Goal: Task Accomplishment & Management: Manage account settings

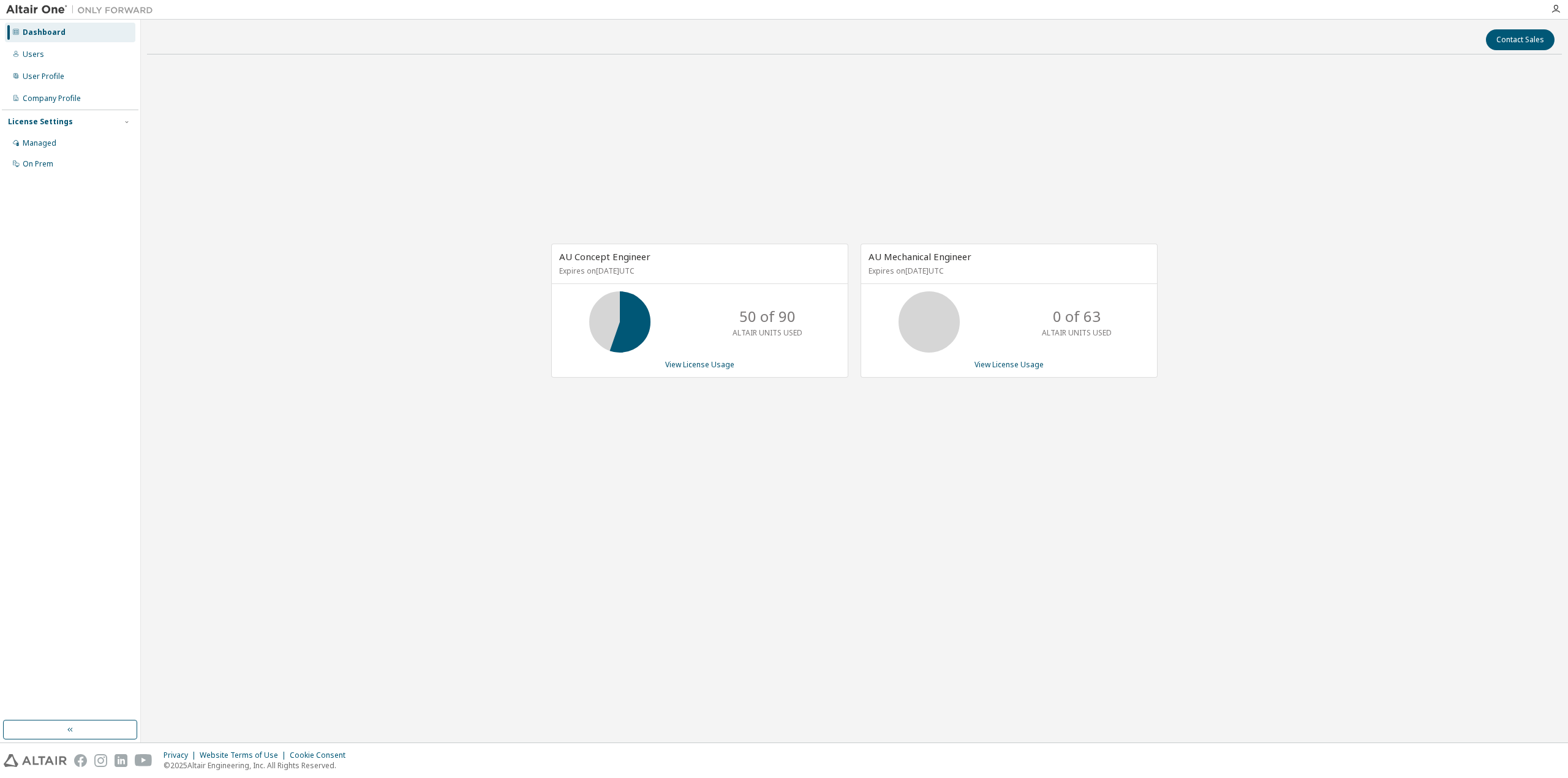
click at [676, 358] on div "AU Concept Engineer Expires on [DATE] UTC 50 of 90 ALTAIR UNITS USED View Licen…" at bounding box center [699, 310] width 297 height 134
click at [676, 361] on link "View License Usage" at bounding box center [700, 365] width 69 height 10
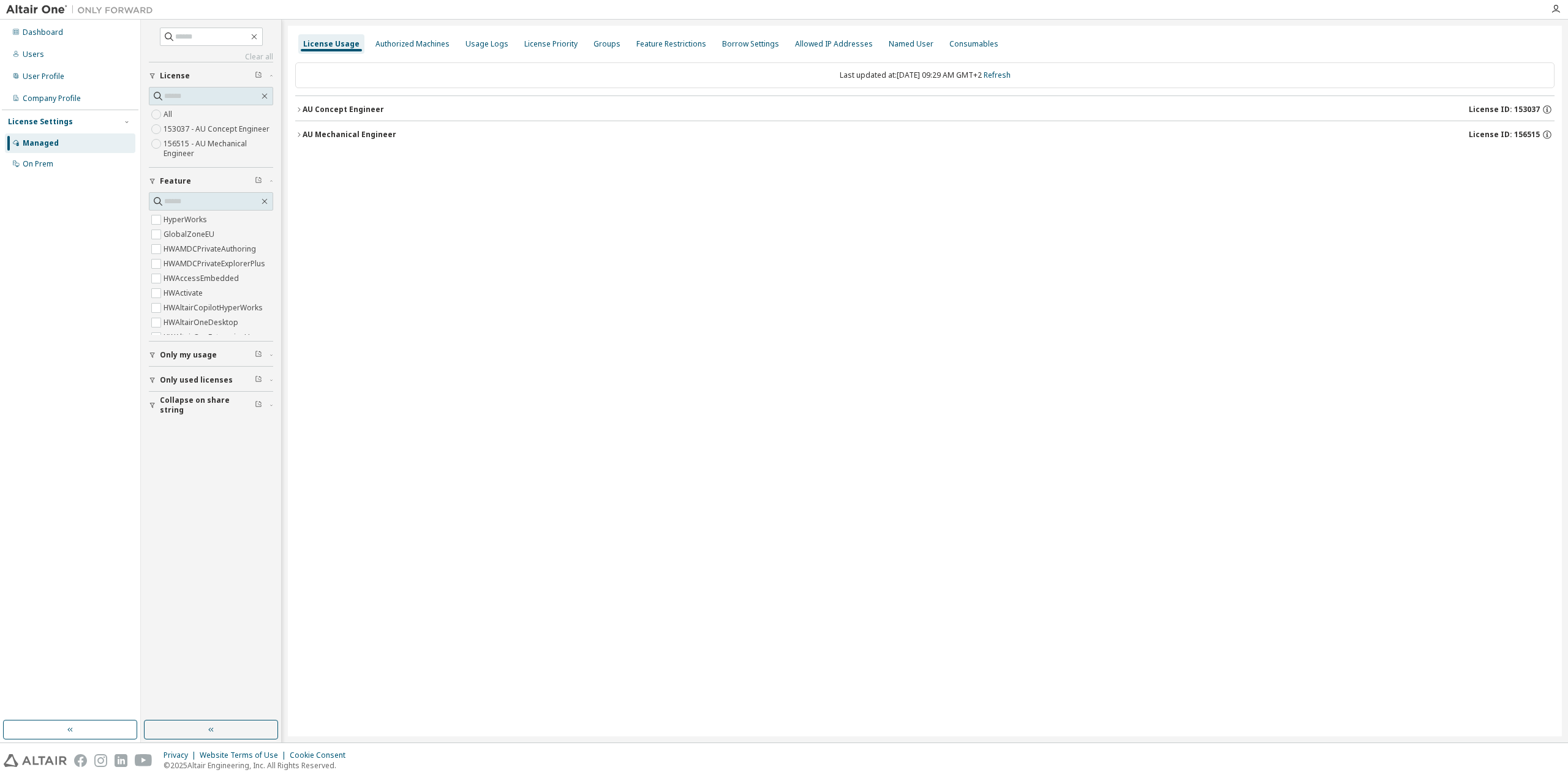
click at [300, 108] on icon "button" at bounding box center [299, 110] width 8 height 8
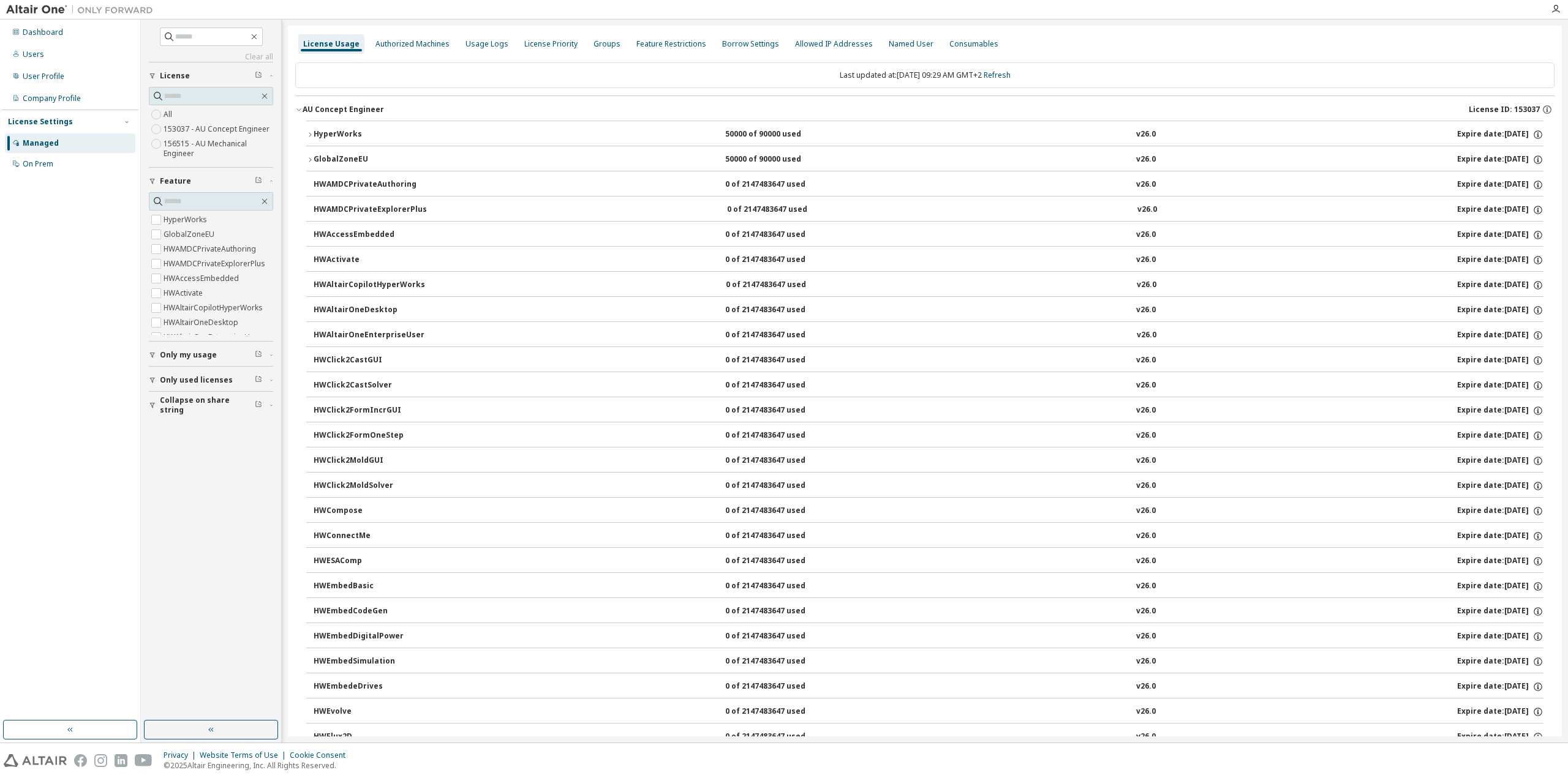
click at [311, 137] on icon "button" at bounding box center [310, 135] width 8 height 8
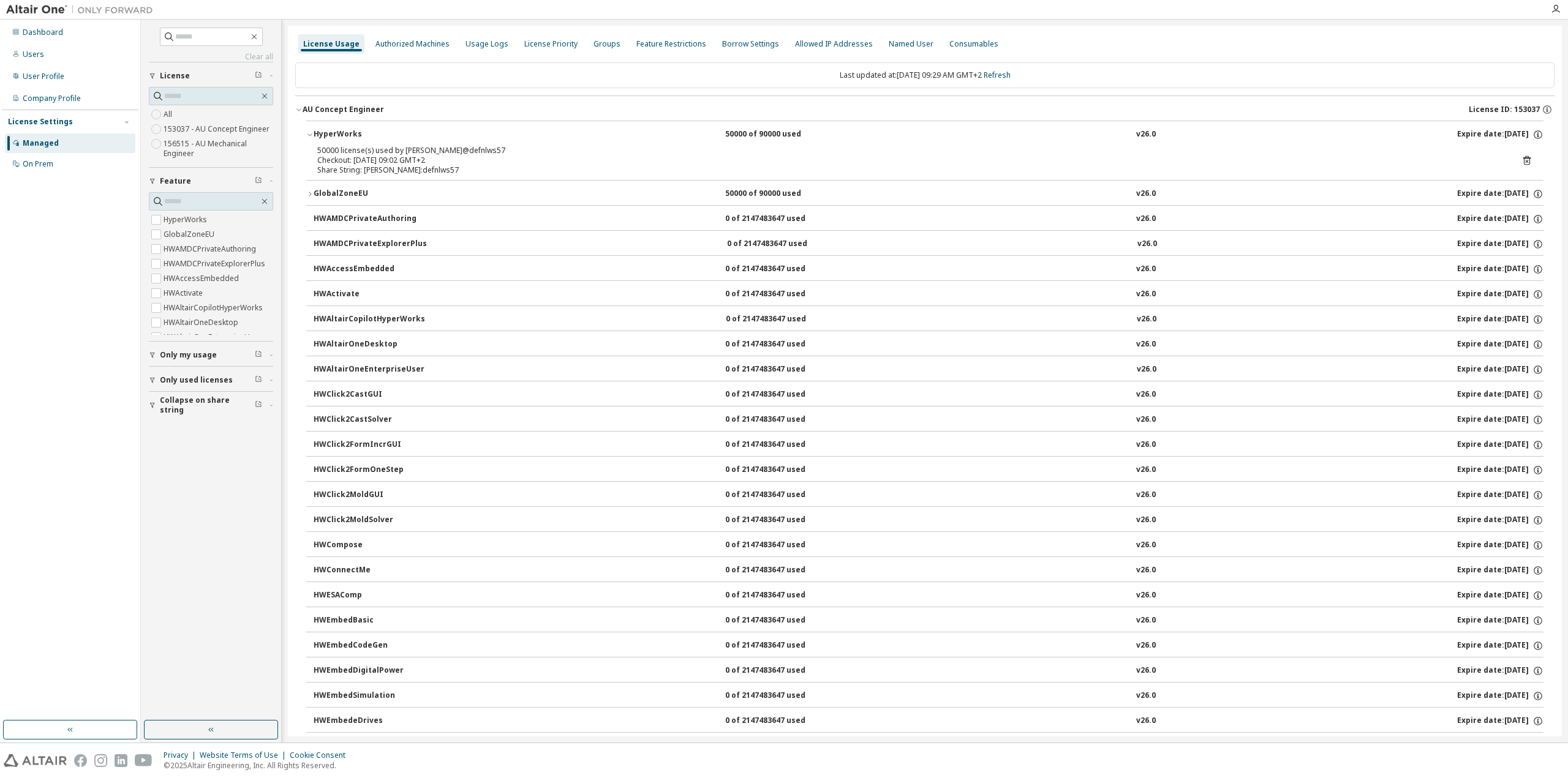
click at [375, 154] on div "50000 license(s) used by [PERSON_NAME]@defnlws57" at bounding box center [910, 151] width 1186 height 10
click at [307, 193] on icon "button" at bounding box center [310, 194] width 8 height 8
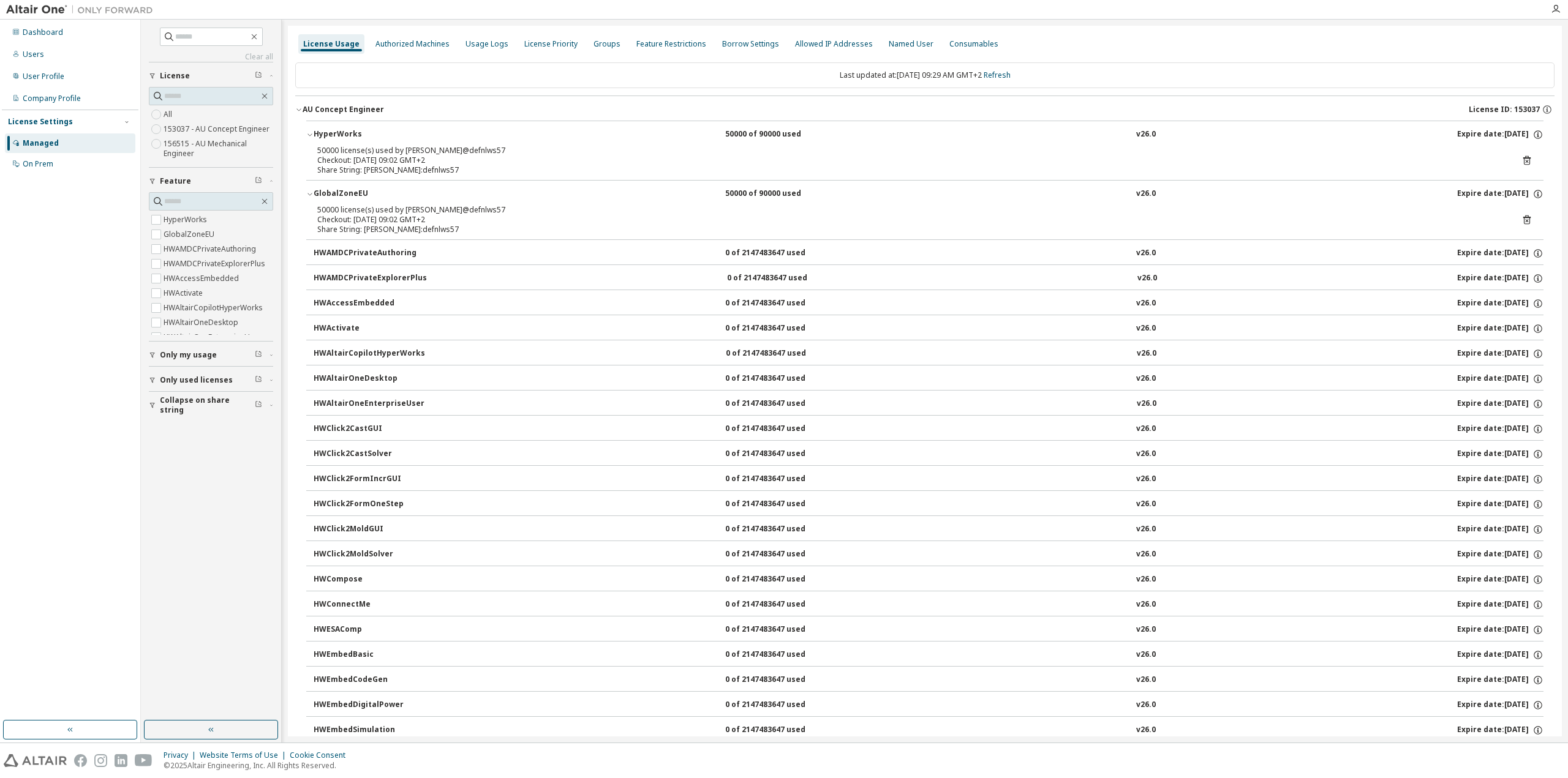
click at [307, 193] on icon "button" at bounding box center [310, 194] width 8 height 8
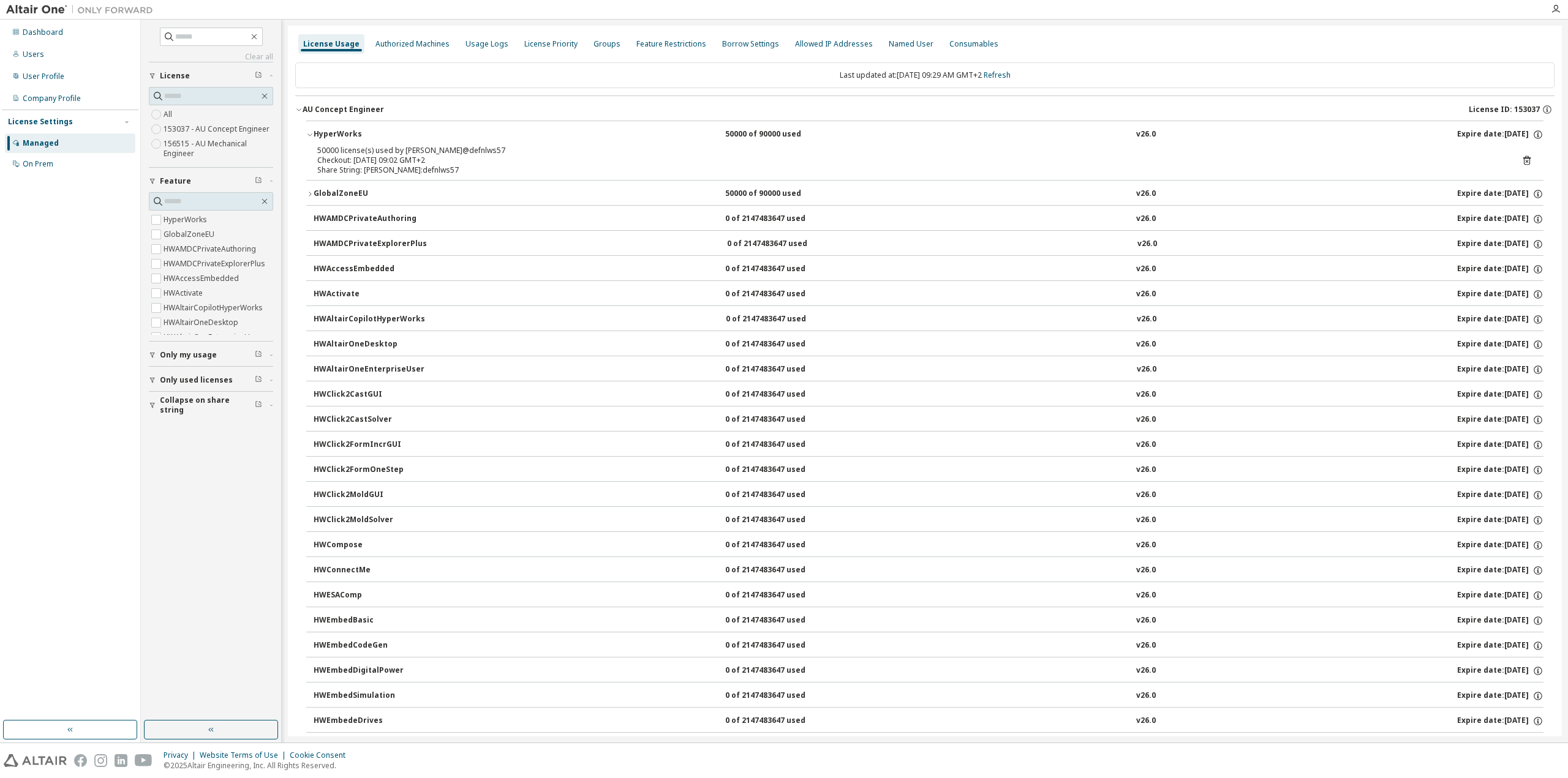
click at [299, 110] on icon "button" at bounding box center [299, 110] width 4 height 3
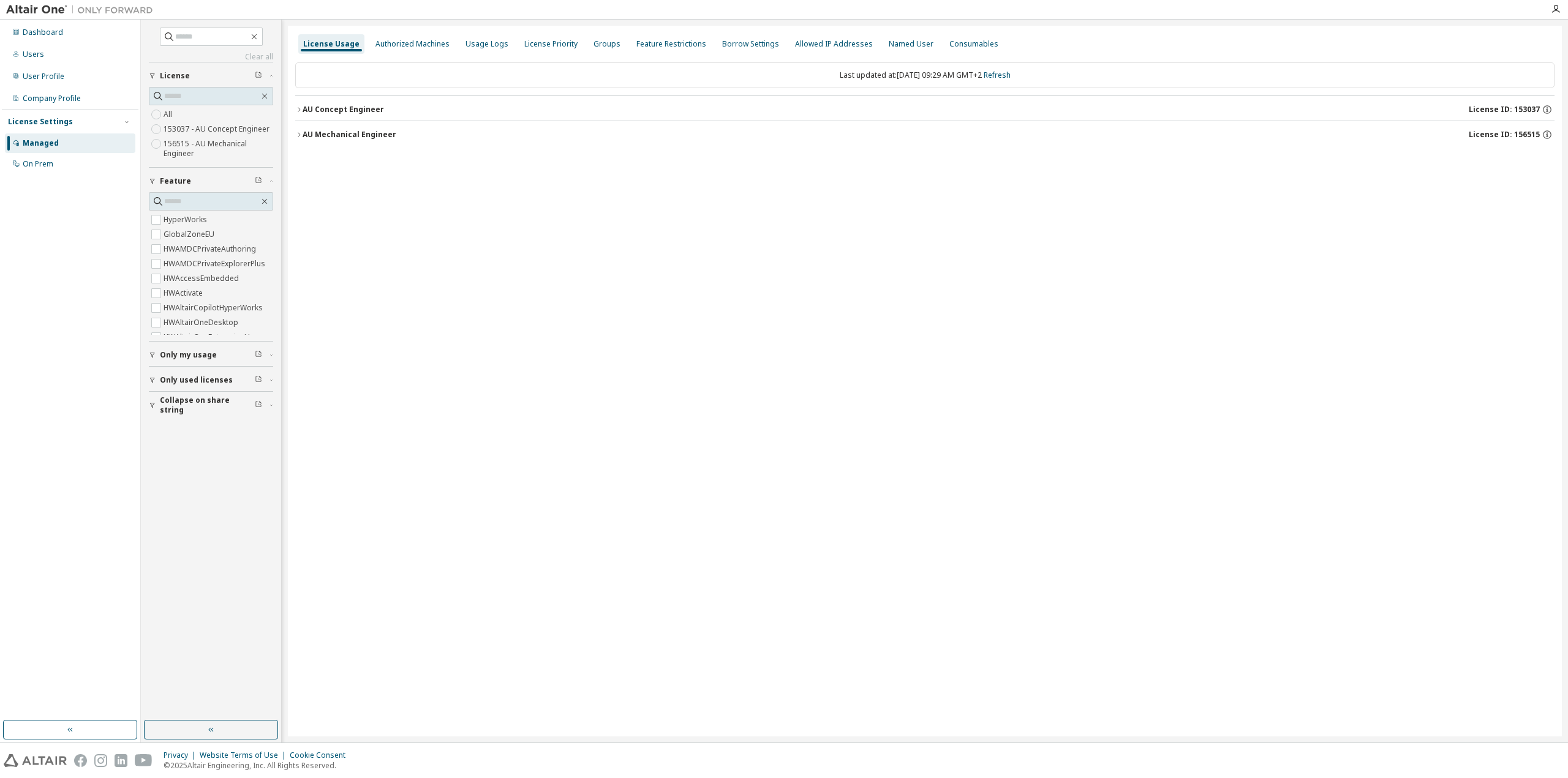
click at [298, 136] on icon "button" at bounding box center [299, 135] width 8 height 8
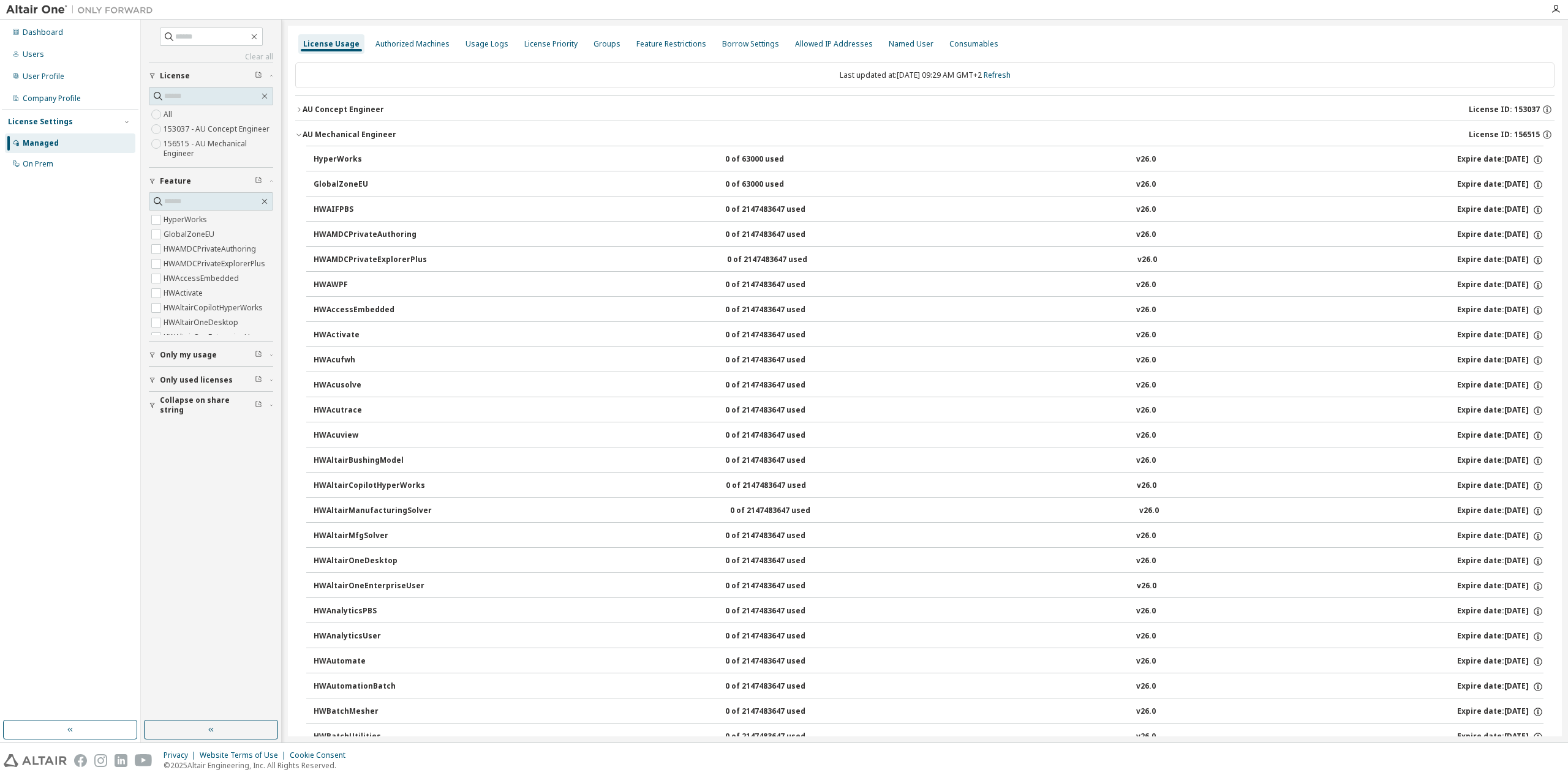
click at [298, 113] on icon "button" at bounding box center [299, 110] width 8 height 8
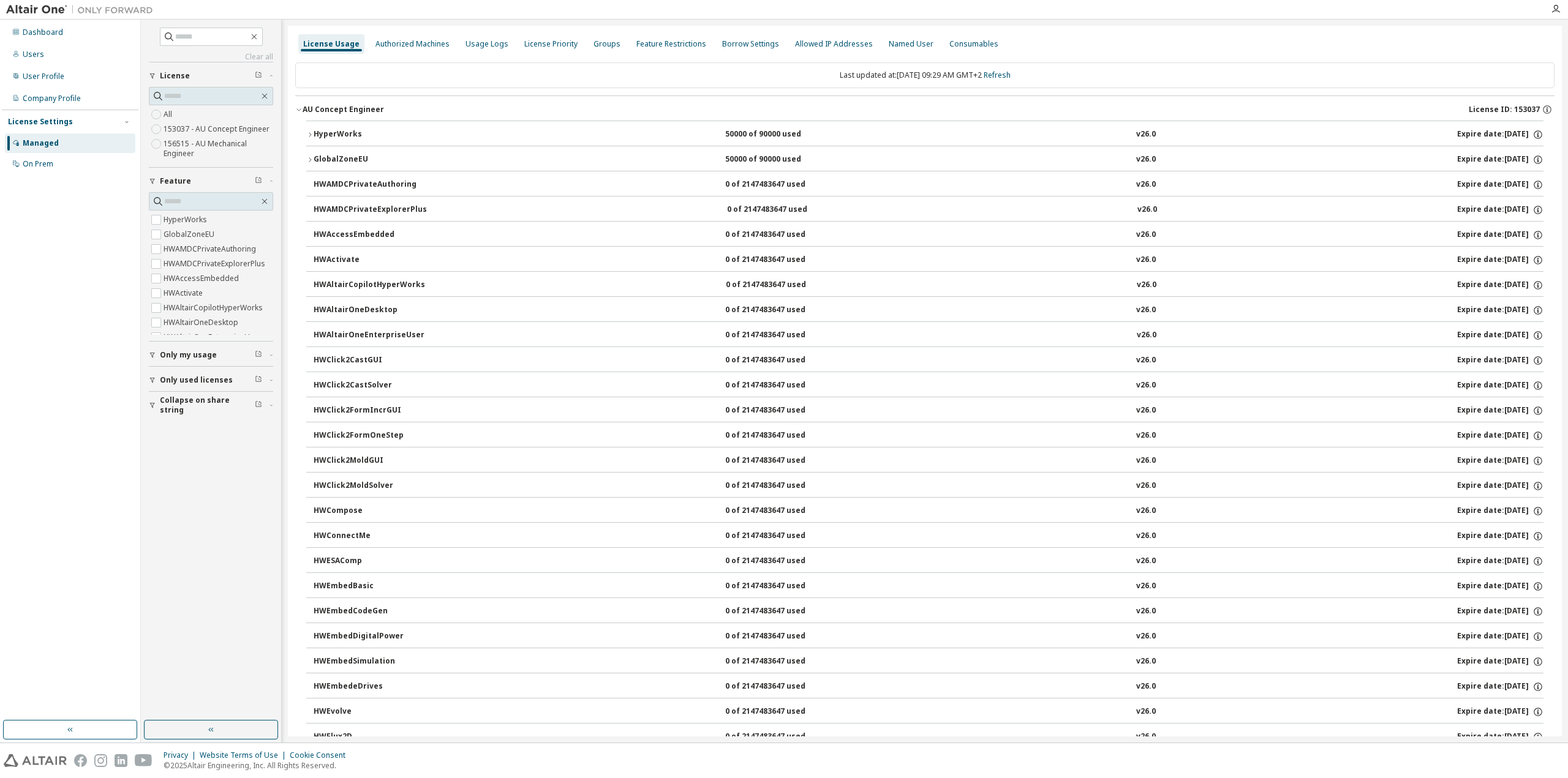
click at [311, 134] on icon "button" at bounding box center [310, 135] width 8 height 8
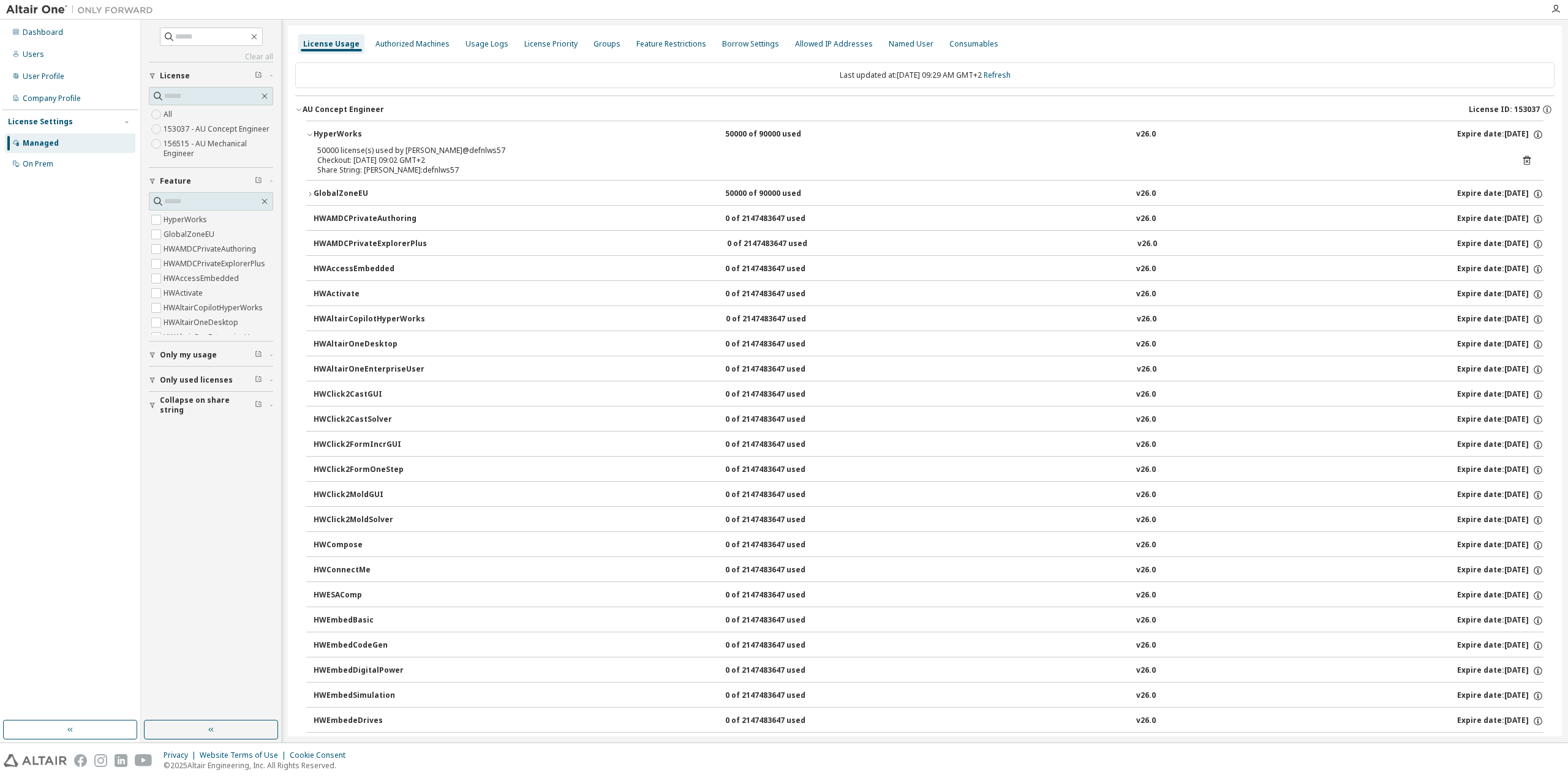
click at [307, 192] on icon "button" at bounding box center [310, 194] width 8 height 8
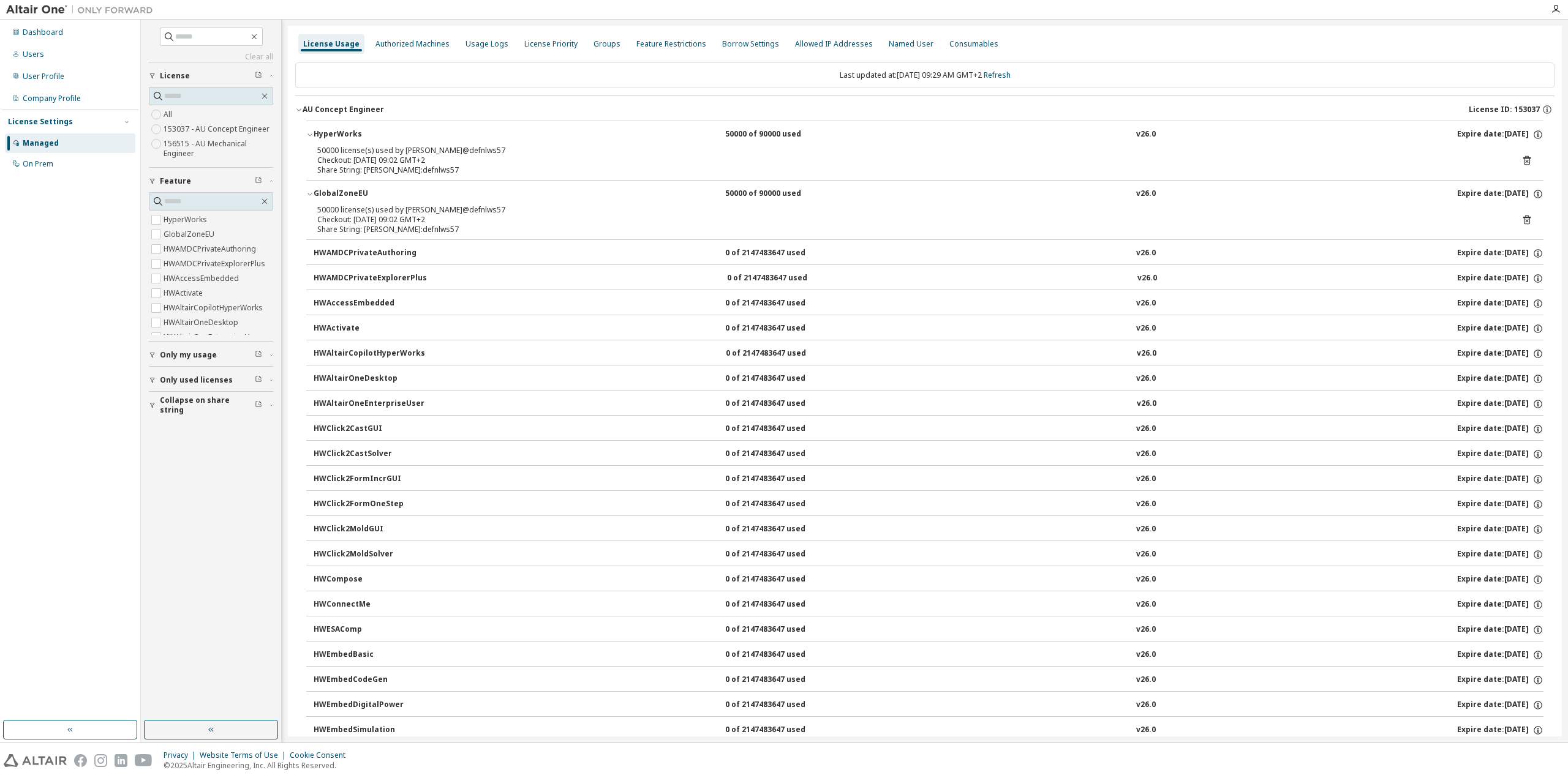
click at [307, 192] on icon "button" at bounding box center [310, 194] width 8 height 8
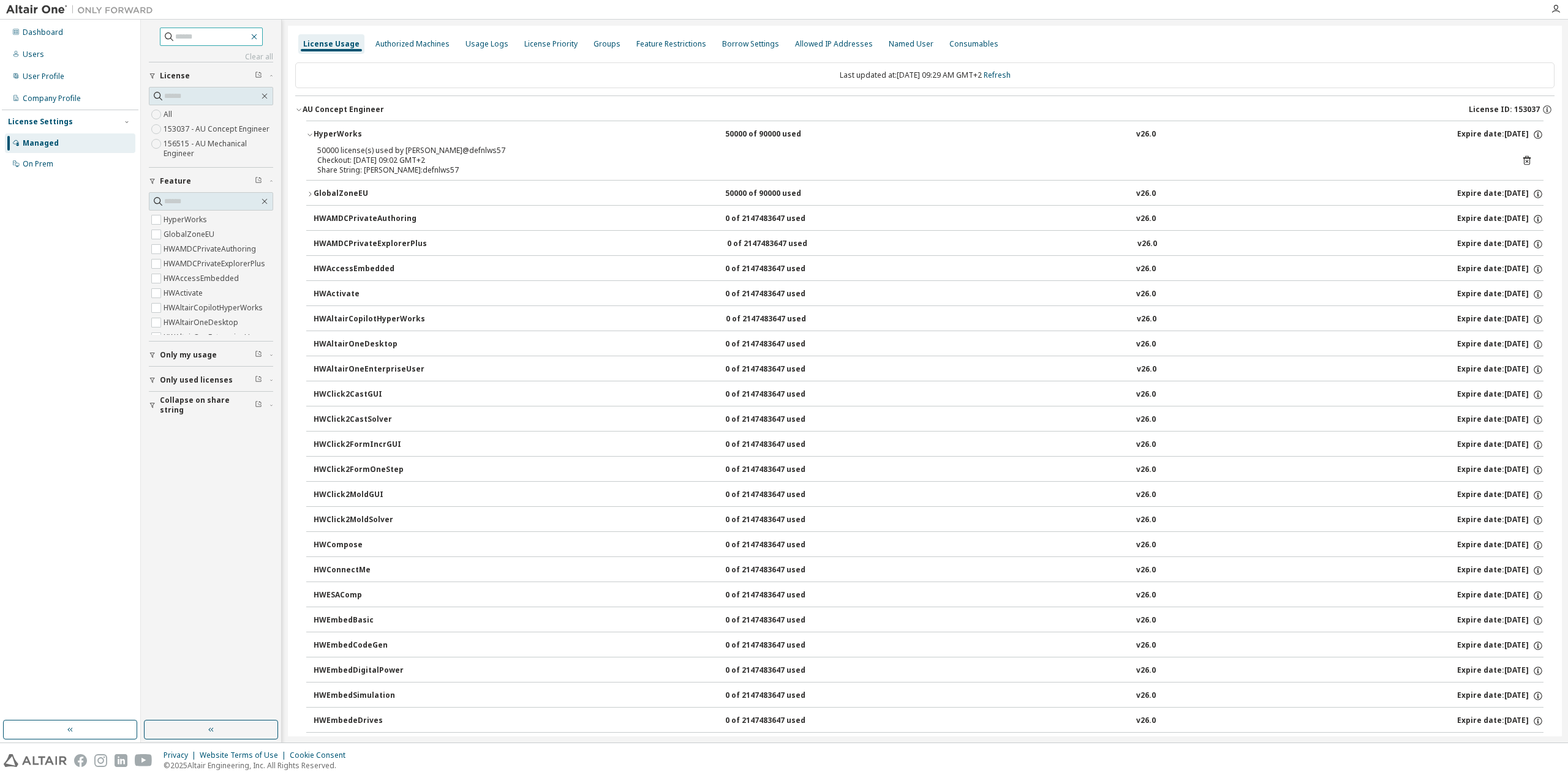
click at [259, 35] on icon "button" at bounding box center [254, 37] width 10 height 10
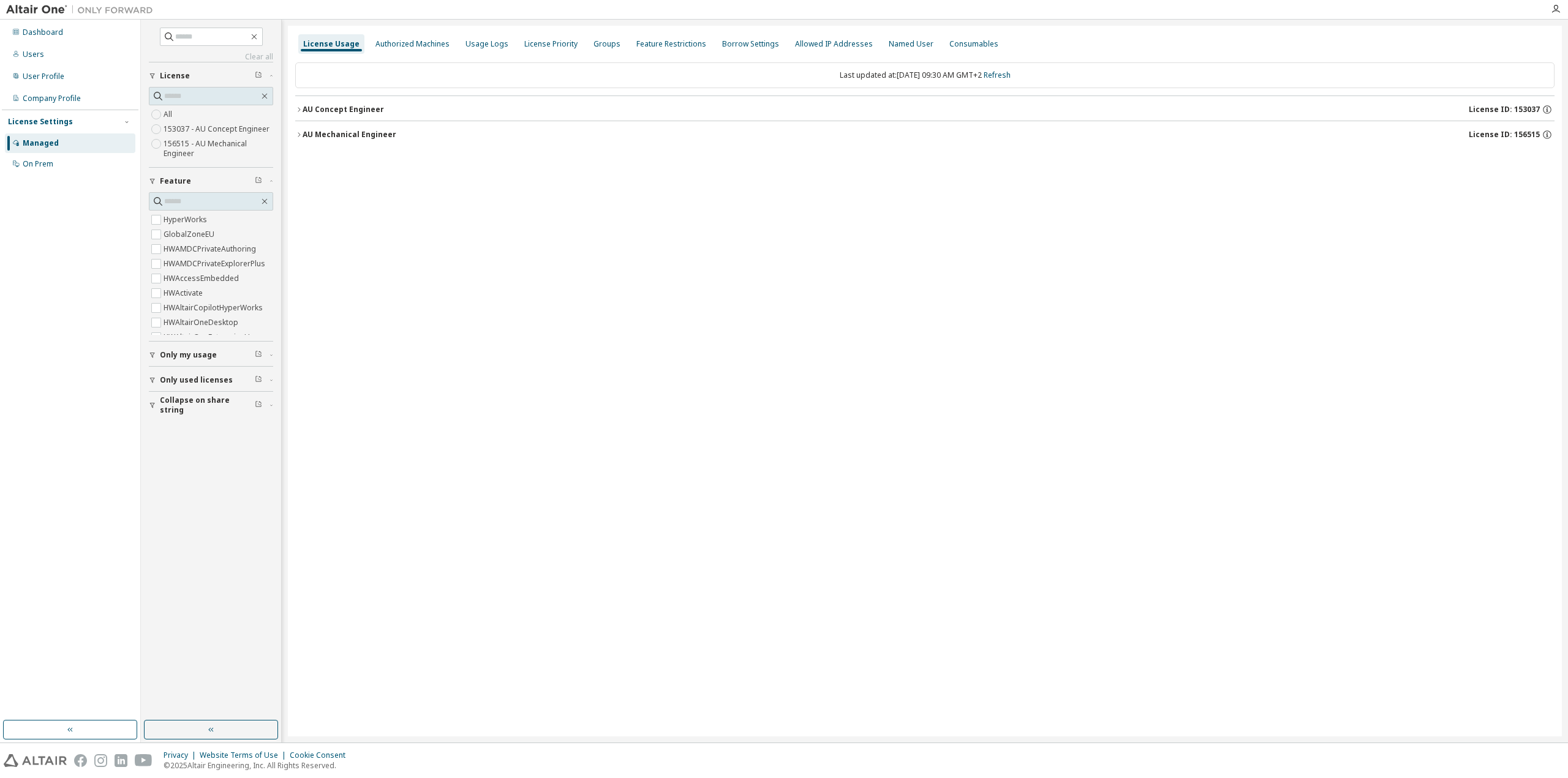
click at [298, 104] on button "AU Concept Engineer License ID: 153037" at bounding box center [925, 109] width 1259 height 27
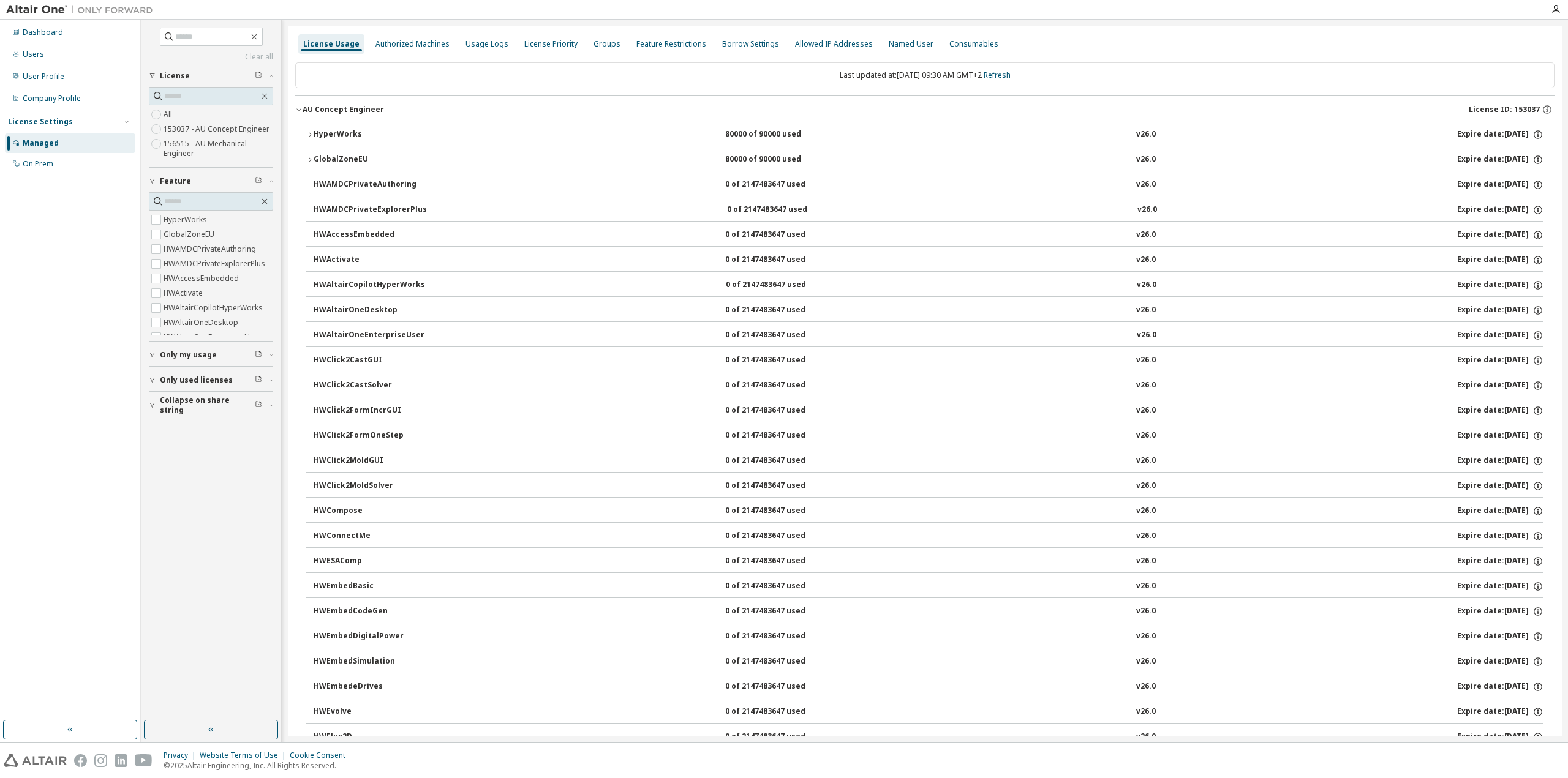
click at [309, 133] on icon "button" at bounding box center [310, 134] width 3 height 4
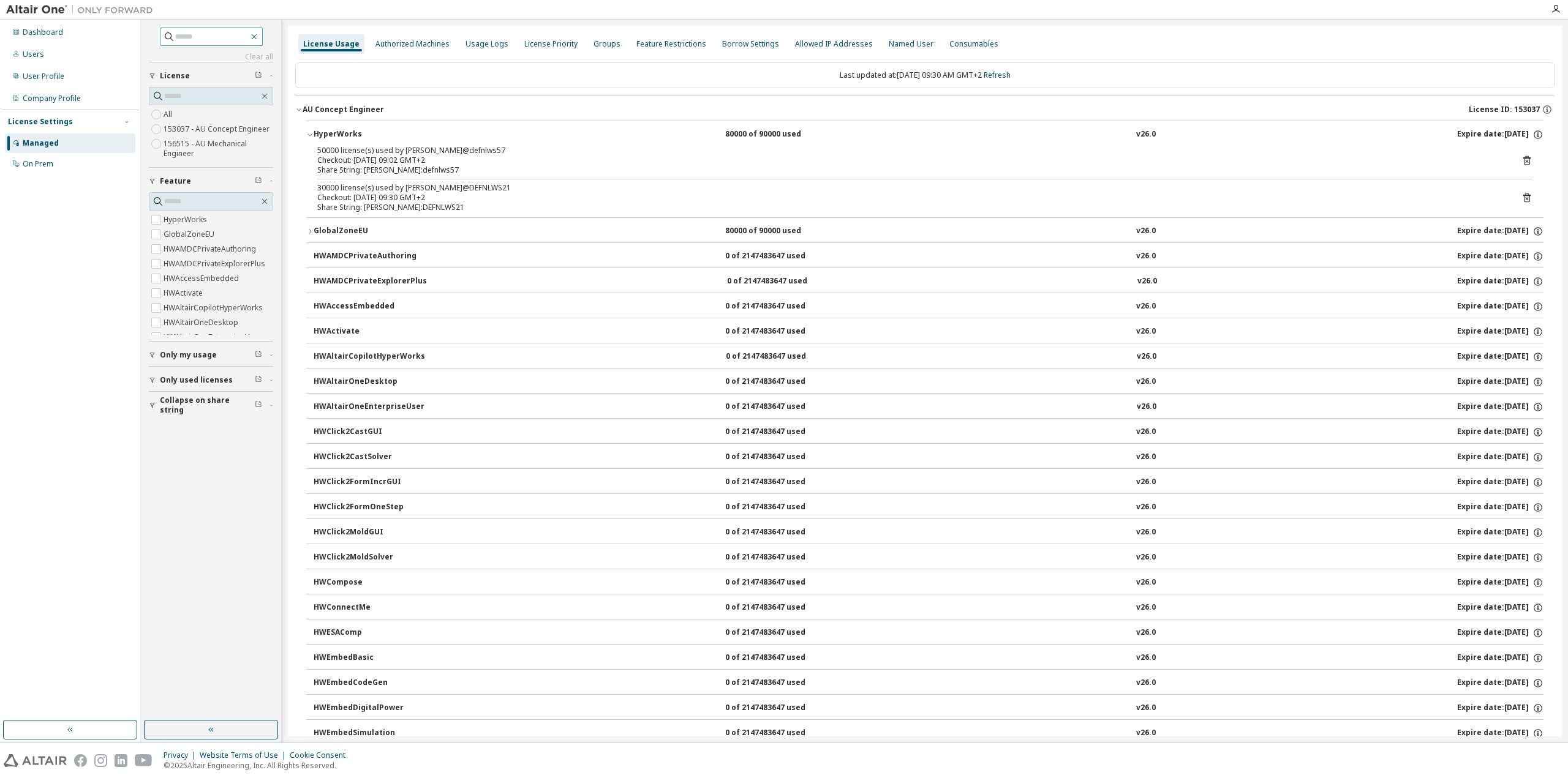
click at [257, 36] on icon "button" at bounding box center [254, 37] width 6 height 6
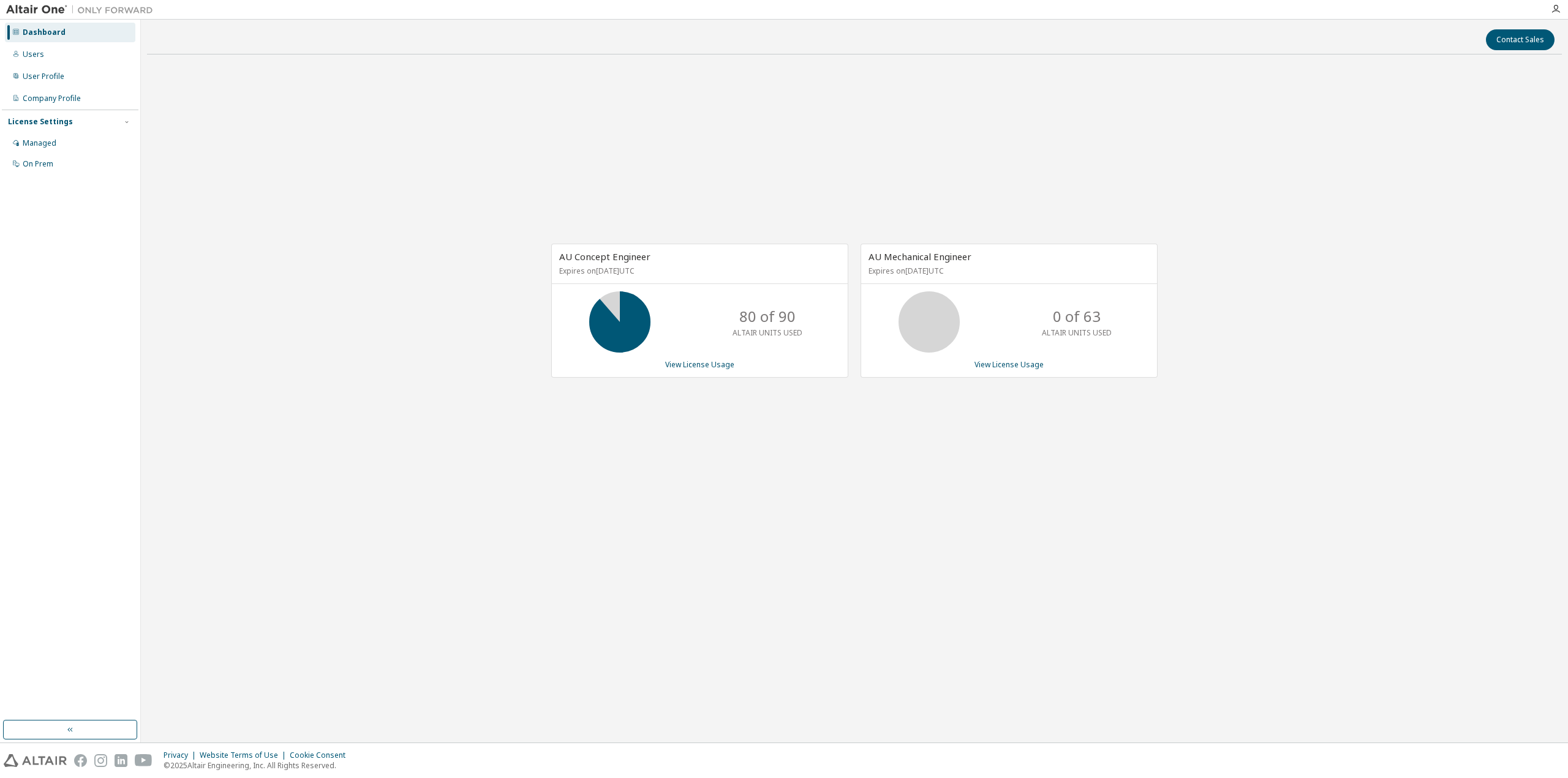
drag, startPoint x: 410, startPoint y: 182, endPoint x: 546, endPoint y: 9, distance: 220.1
click at [410, 181] on div "AU Concept Engineer Expires on December 2, 2025 UTC 80 of 90 ALTAIR UNITS USED …" at bounding box center [854, 317] width 1415 height 505
